Goal: Task Accomplishment & Management: Use online tool/utility

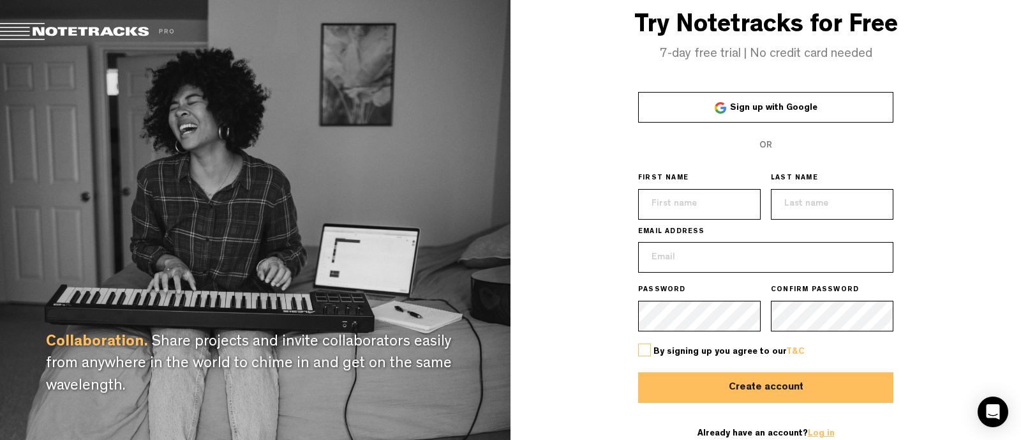
type input "[EMAIL_ADDRESS][DOMAIN_NAME]"
click at [821, 429] on link "Log in" at bounding box center [821, 433] width 27 height 9
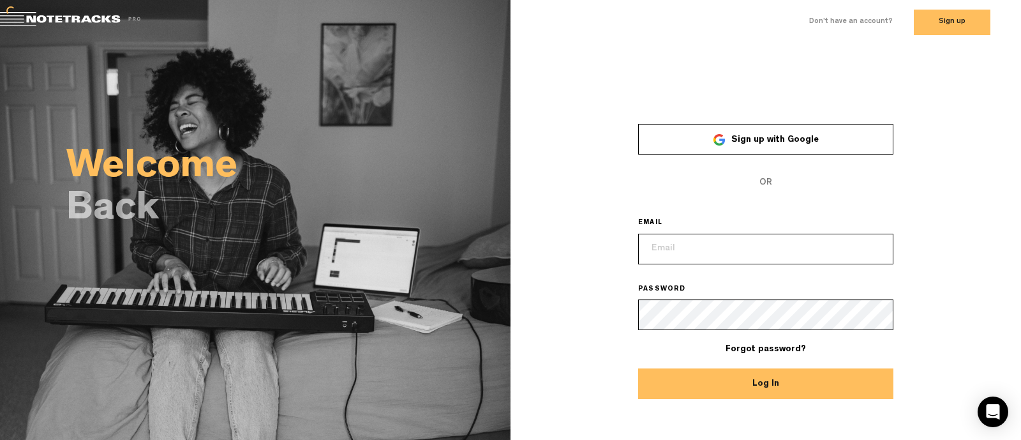
type input "[EMAIL_ADDRESS][DOMAIN_NAME]"
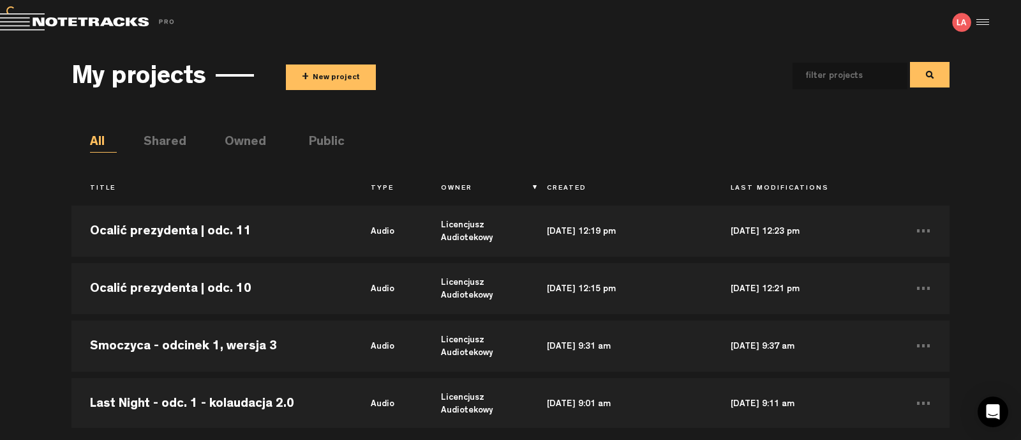
click at [320, 79] on button "+ New project" at bounding box center [331, 77] width 90 height 26
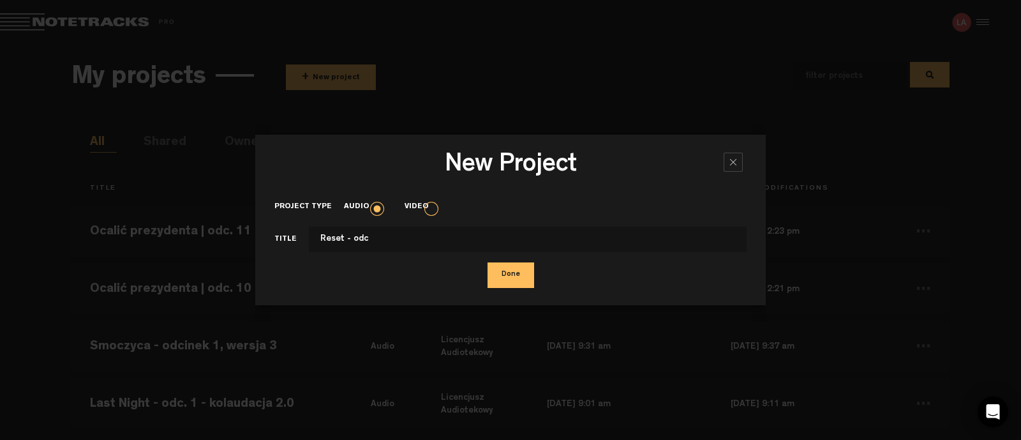
type input "Reset - odc"
click at [726, 161] on div at bounding box center [733, 162] width 19 height 19
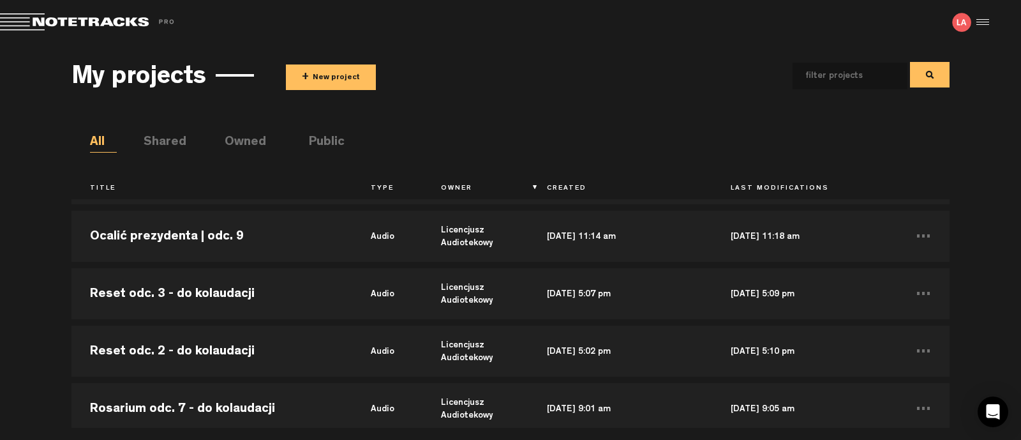
scroll to position [399, 0]
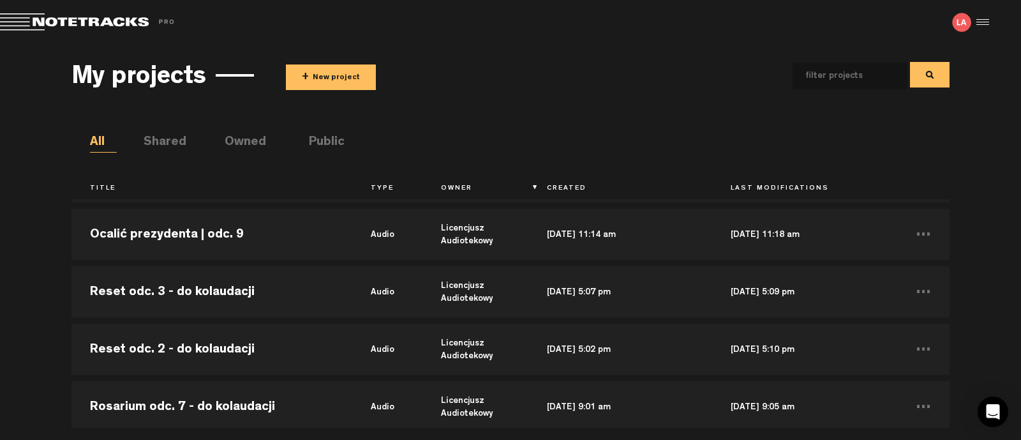
click at [329, 79] on button "+ New project" at bounding box center [331, 77] width 90 height 26
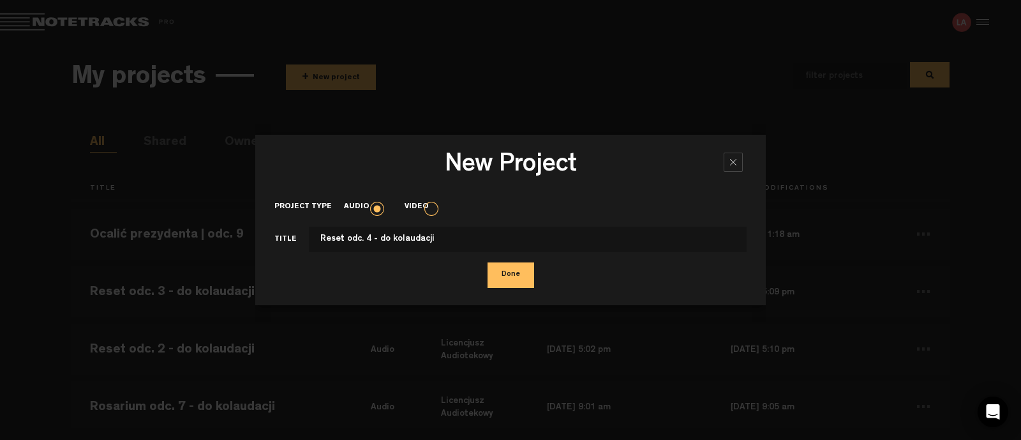
type input "Reset odc. 4 - do kolaudacji"
click at [502, 270] on button "Done" at bounding box center [511, 275] width 47 height 26
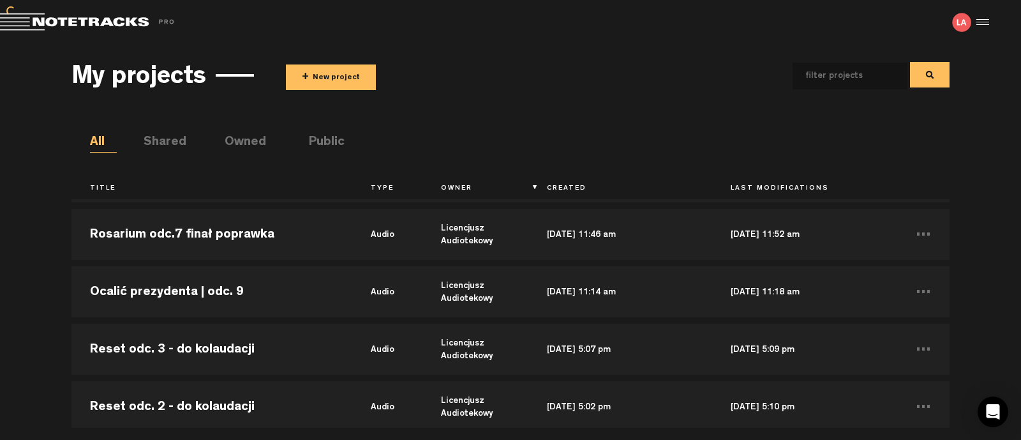
scroll to position [456, 0]
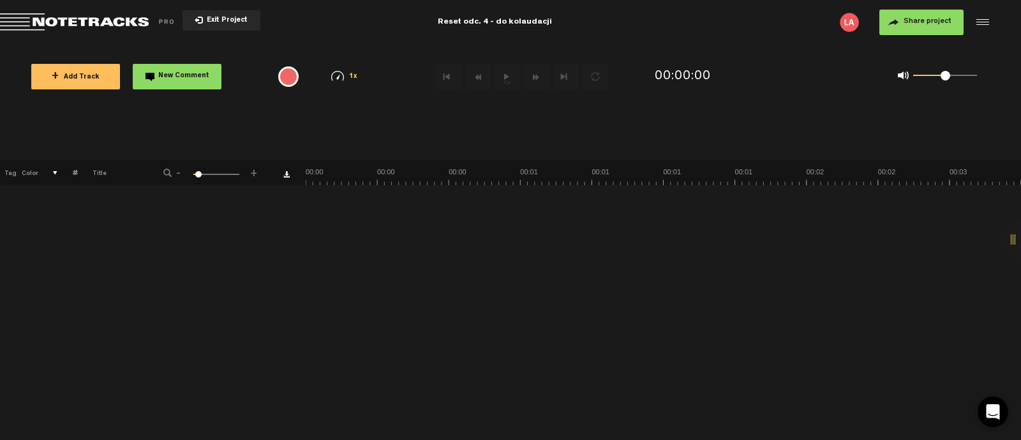
click at [64, 74] on span "+ Add Track" at bounding box center [76, 77] width 48 height 7
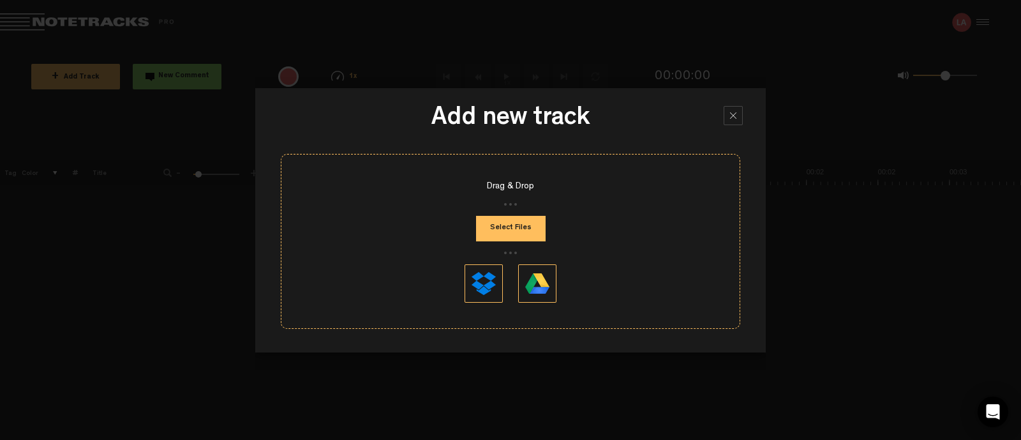
click at [534, 231] on button "Select Files" at bounding box center [511, 229] width 70 height 26
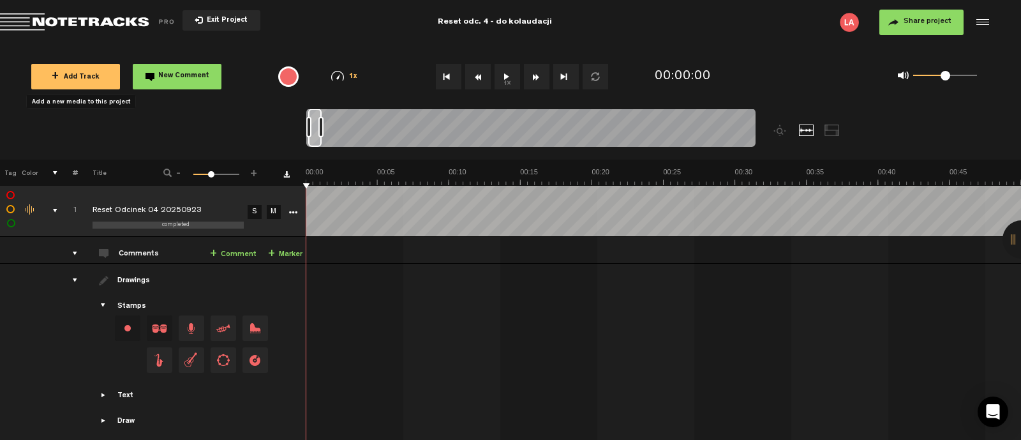
click at [897, 24] on button "Share project" at bounding box center [922, 23] width 84 height 26
click at [894, 22] on button "Share project" at bounding box center [922, 23] width 84 height 26
click at [895, 25] on button "Share project" at bounding box center [922, 23] width 84 height 26
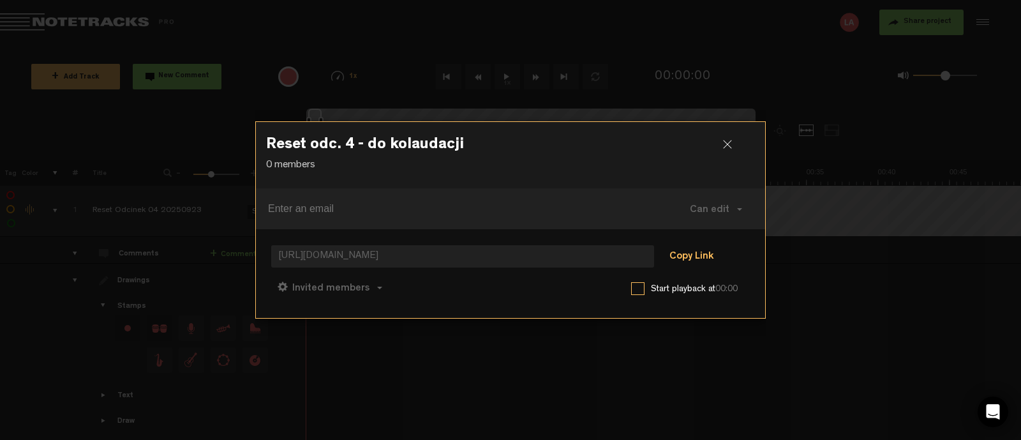
click at [698, 258] on button "Copy Link" at bounding box center [692, 257] width 70 height 26
click at [731, 148] on div at bounding box center [732, 149] width 19 height 19
